Goal: Information Seeking & Learning: Check status

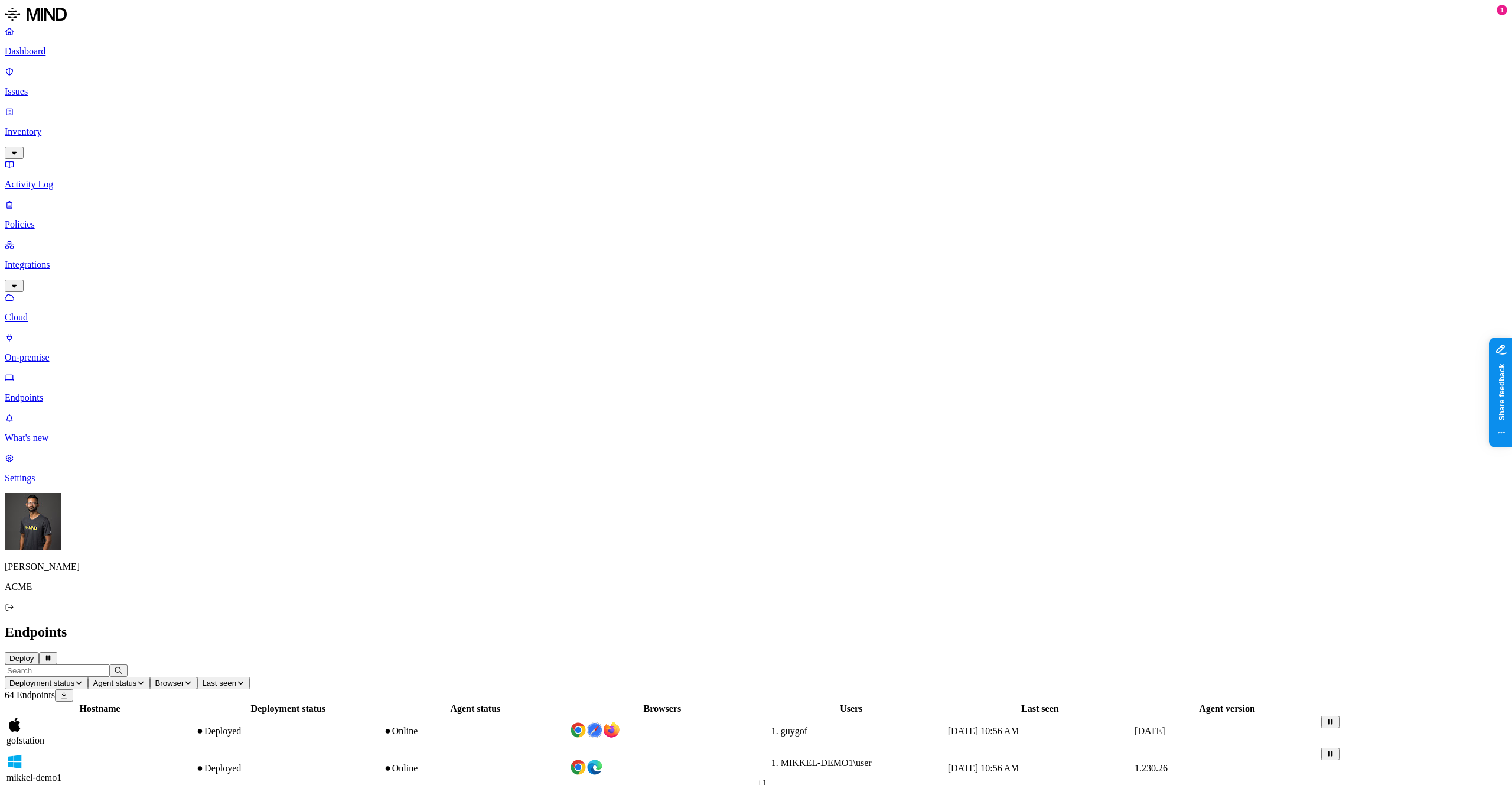
click at [67, 87] on p "Issues" at bounding box center [756, 92] width 1503 height 11
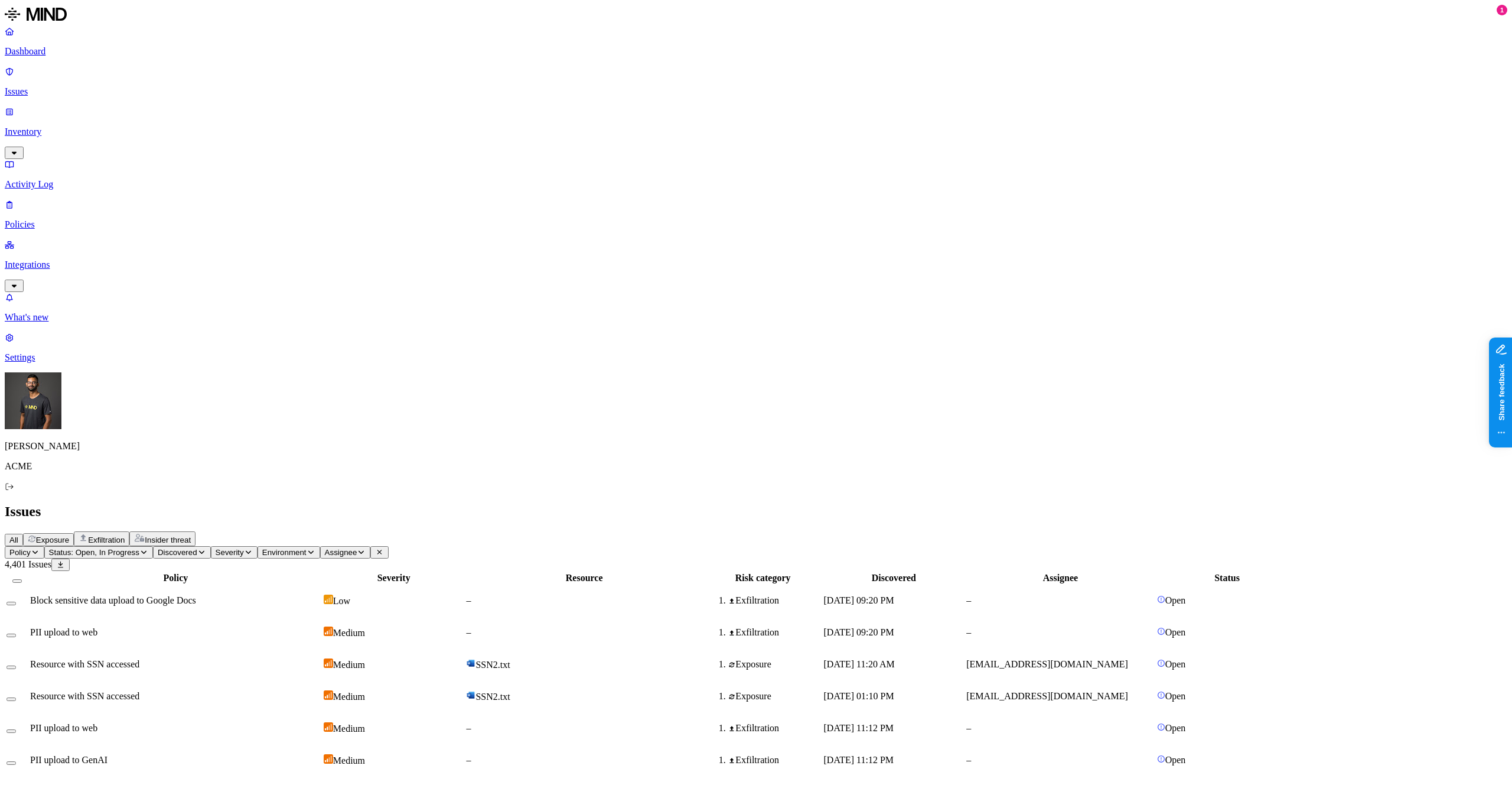
click at [139, 548] on span "Status: Open, In Progress" at bounding box center [94, 552] width 90 height 9
click at [213, 135] on div "In Progress" at bounding box center [270, 137] width 115 height 23
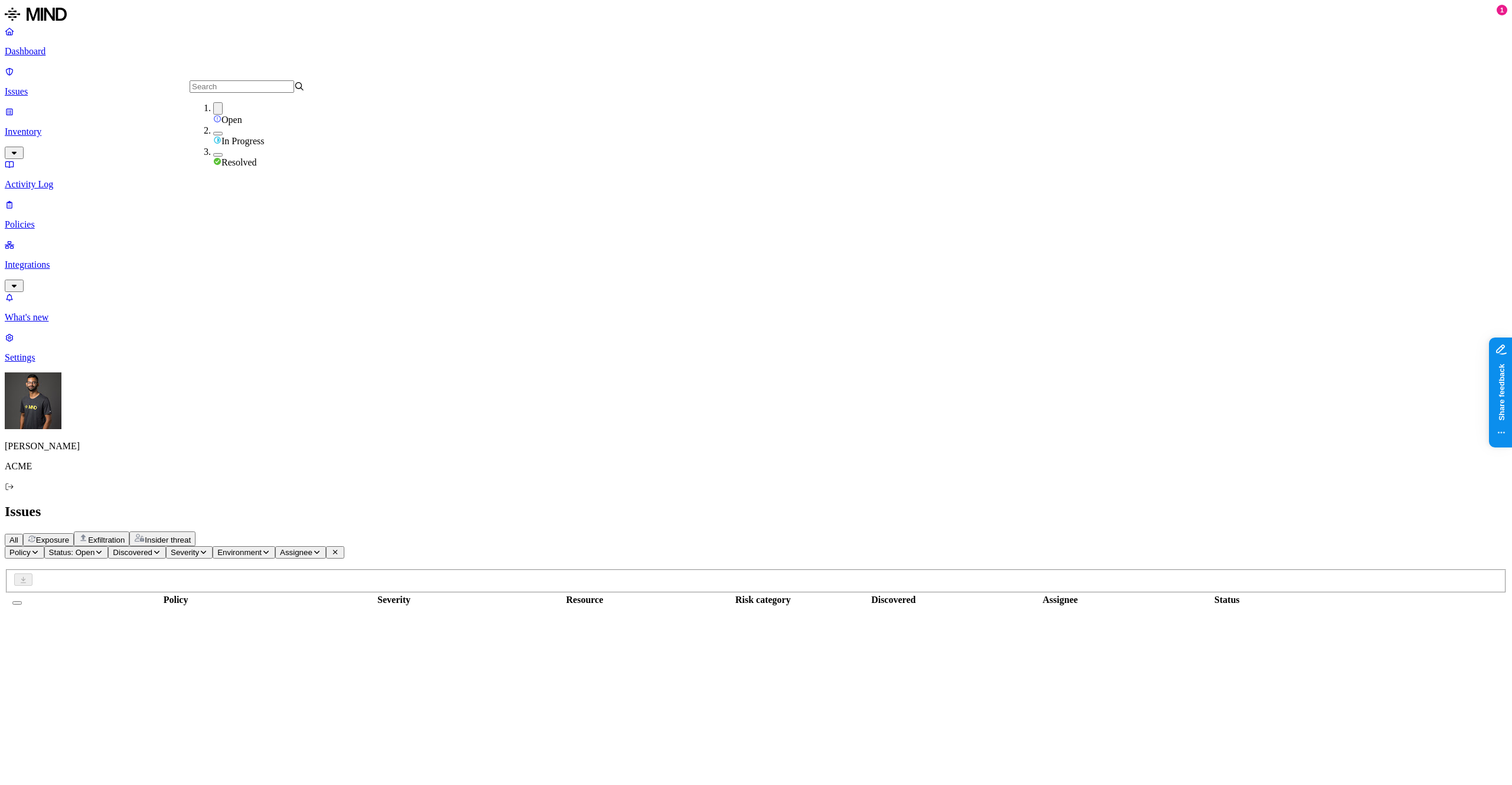
click at [213, 121] on div "Open" at bounding box center [270, 114] width 115 height 23
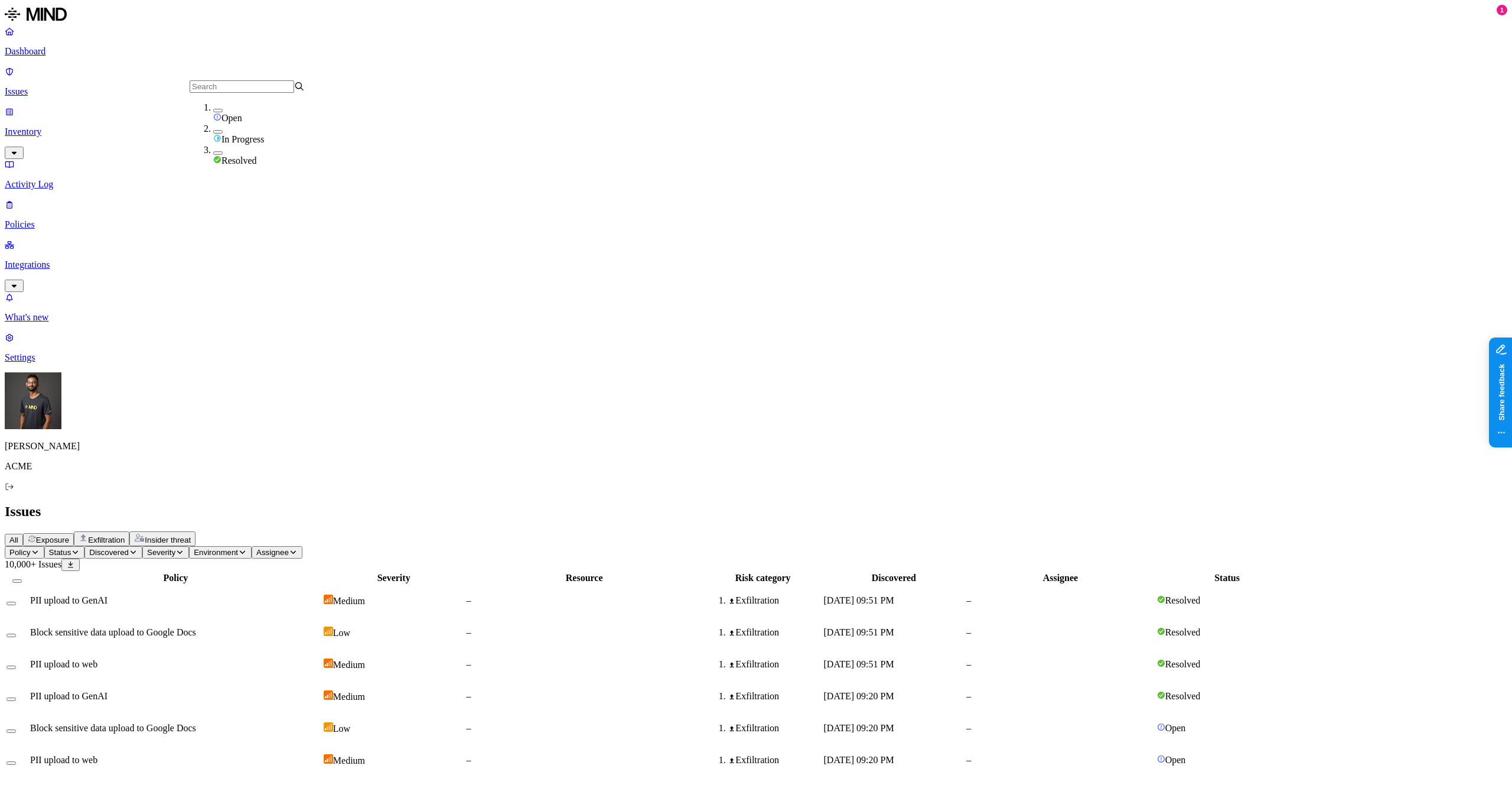
click at [213, 154] on button "button" at bounding box center [217, 153] width 9 height 4
click at [166, 548] on span "Discovered" at bounding box center [146, 552] width 39 height 9
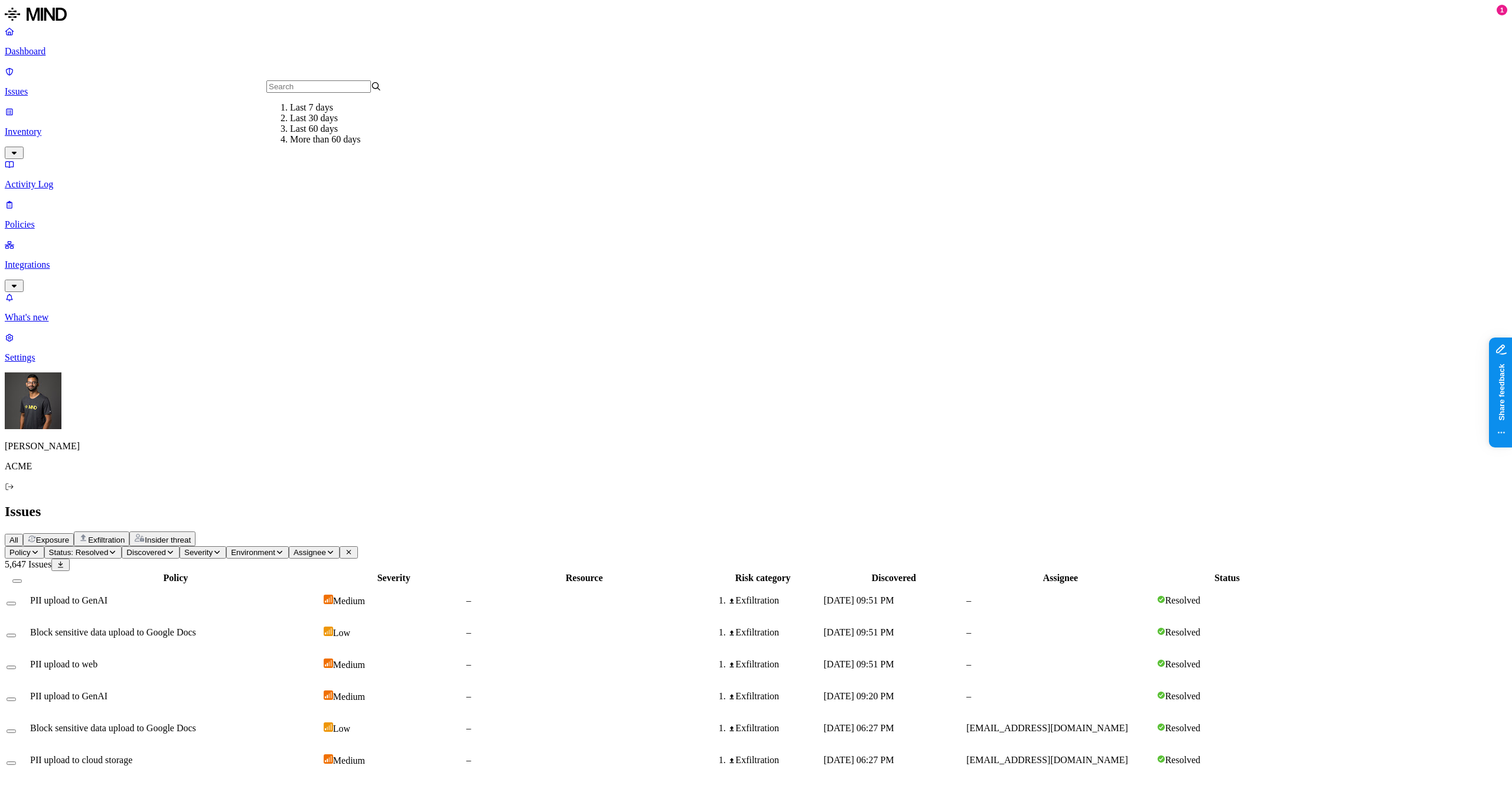
click at [302, 113] on div "Last 7 days" at bounding box center [347, 107] width 115 height 11
click at [257, 548] on span "Severity" at bounding box center [244, 552] width 29 height 9
click at [389, 116] on div "Critical" at bounding box center [446, 113] width 115 height 22
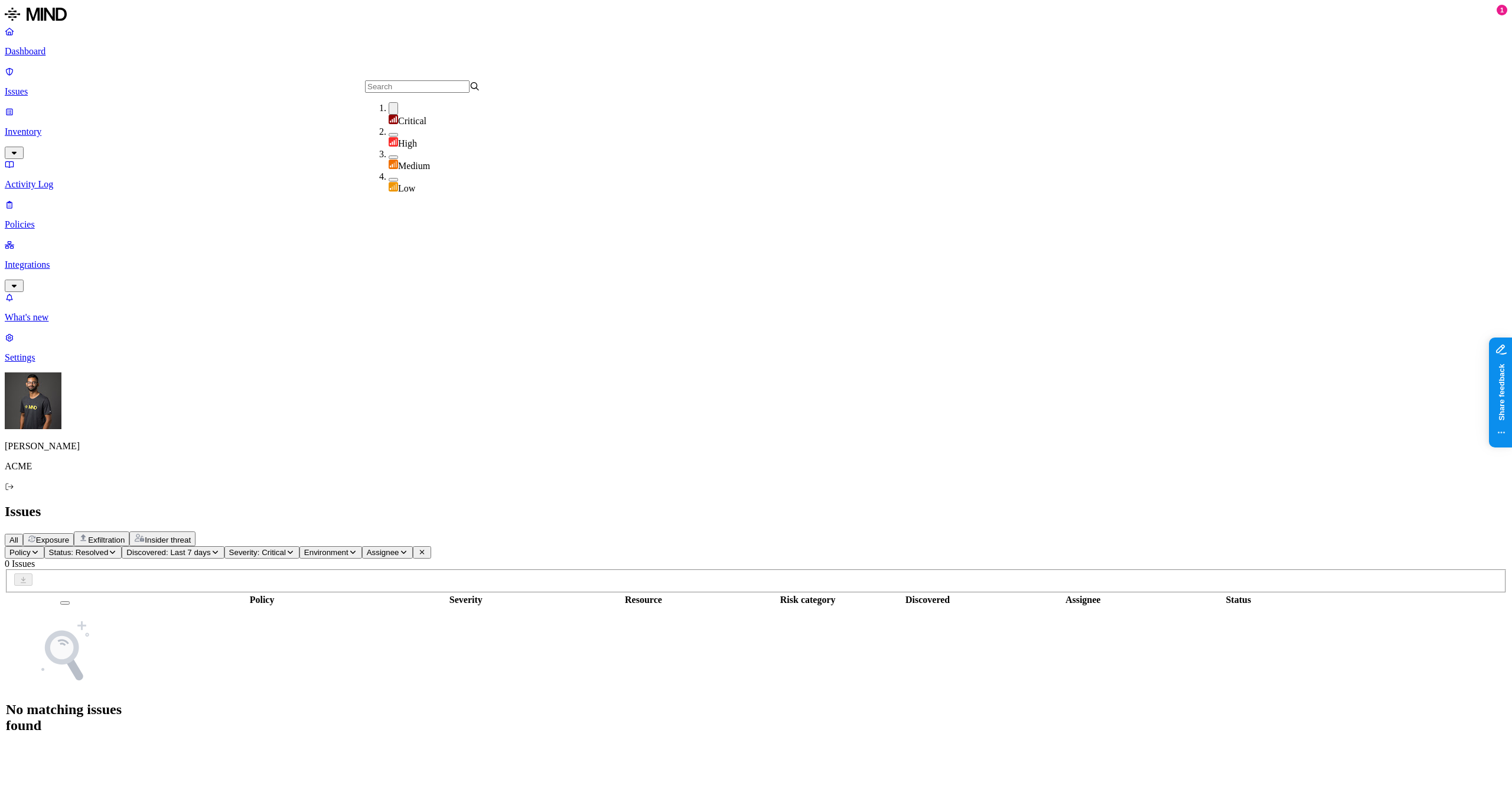
click at [389, 118] on div "Critical" at bounding box center [446, 114] width 115 height 24
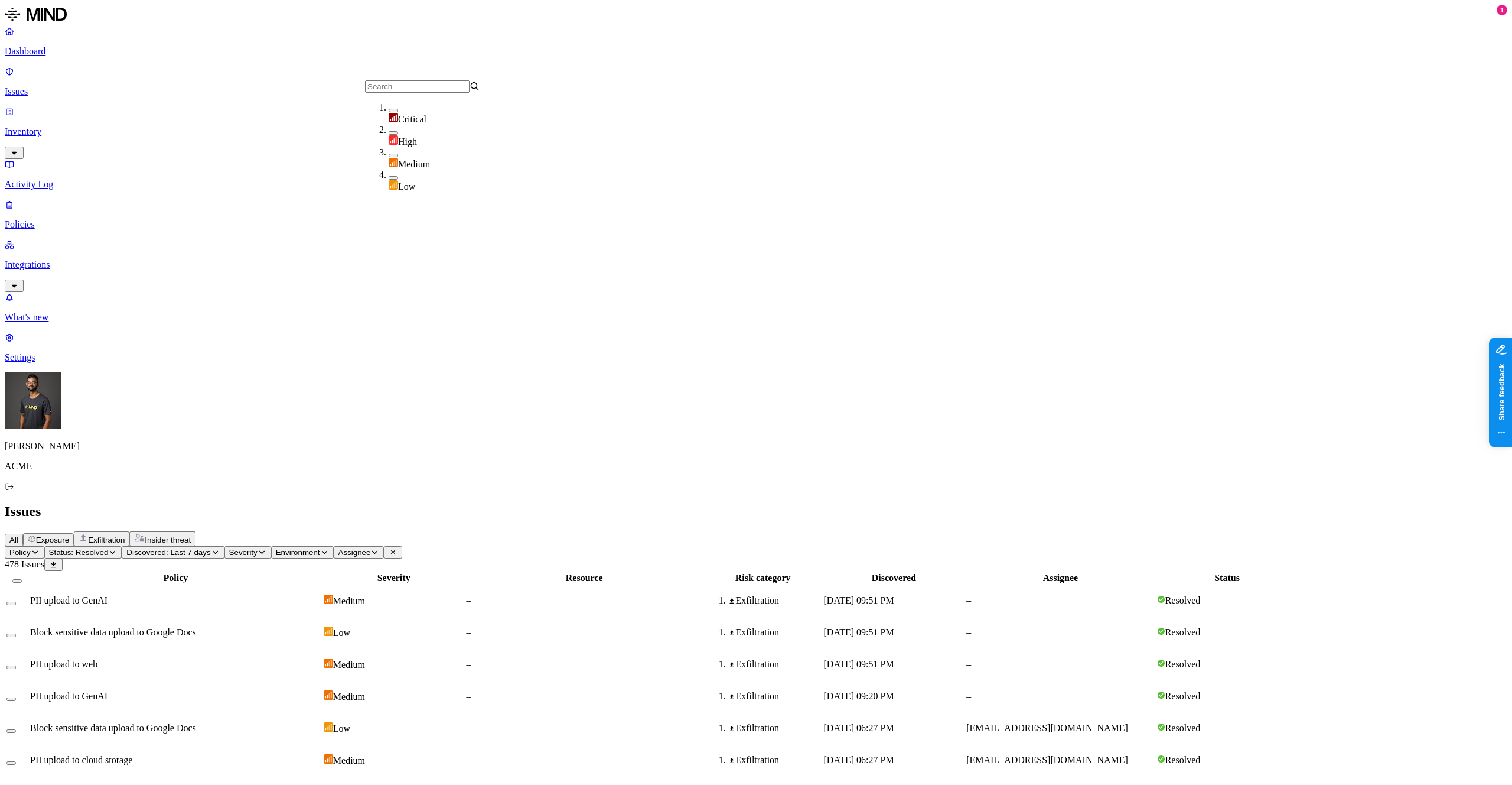
click at [389, 128] on div "High" at bounding box center [446, 135] width 115 height 22
click at [678, 546] on div "Policy Status: Resolved Discovered: Last 7 days Severity: High Environment Assi…" at bounding box center [756, 709] width 1503 height 326
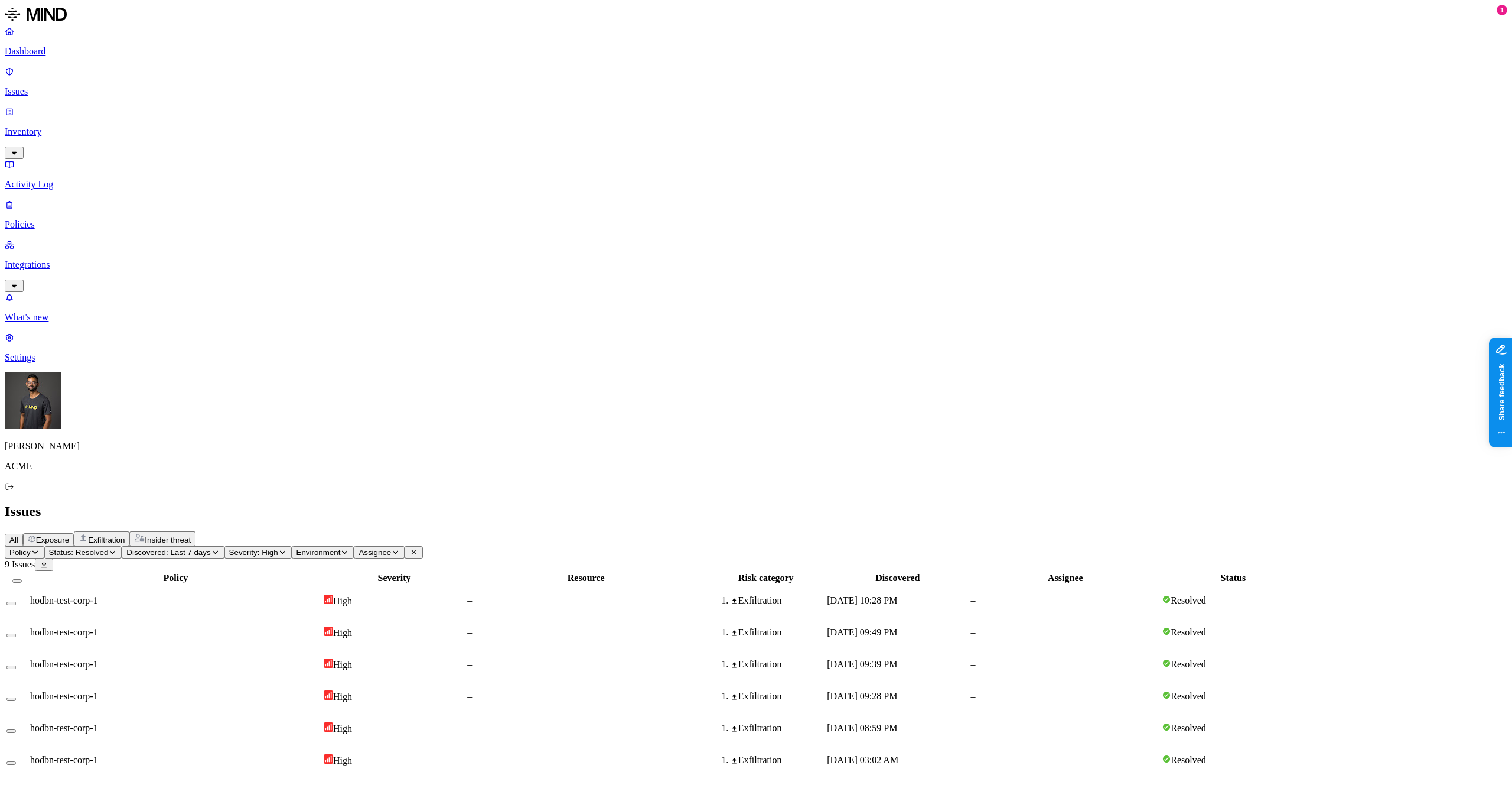
click at [49, 561] on icon at bounding box center [44, 565] width 9 height 7
click at [563, 531] on div "All Exposure Exfiltration Insider threat" at bounding box center [756, 538] width 1503 height 15
click at [96, 240] on link "Integrations" at bounding box center [756, 265] width 1503 height 51
